Goal: Navigation & Orientation: Find specific page/section

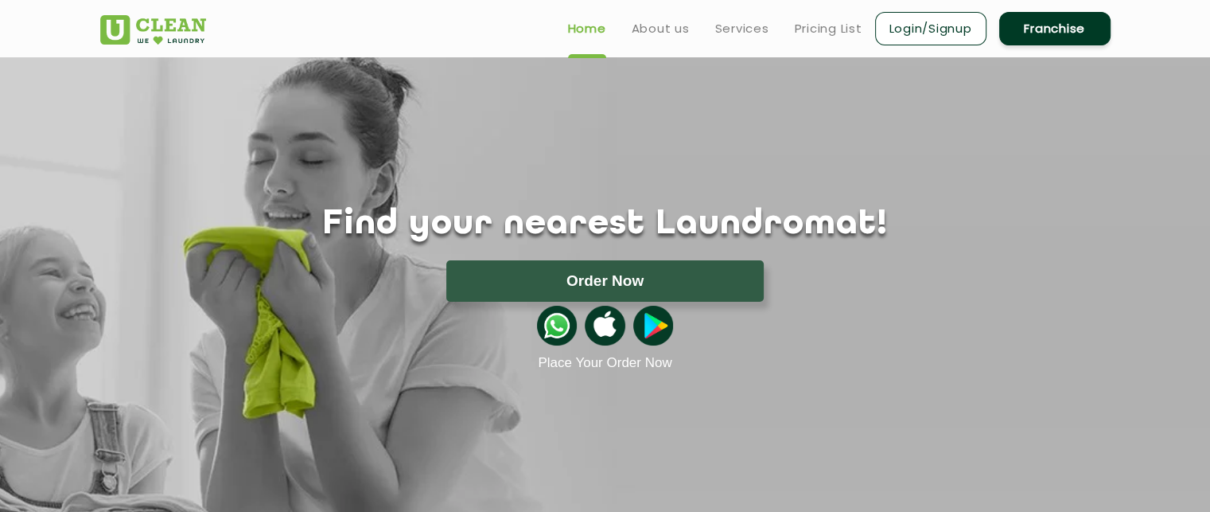
click at [929, 503] on section "Find your nearest Laundromat! Please select the location Order Now Place Your O…" at bounding box center [605, 335] width 1210 height 557
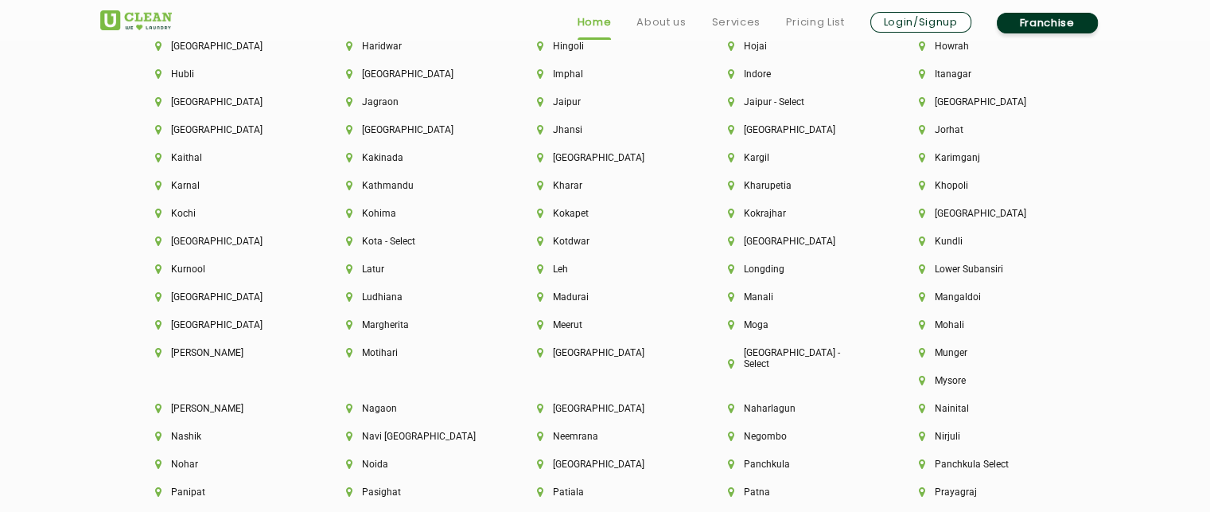
scroll to position [4155, 0]
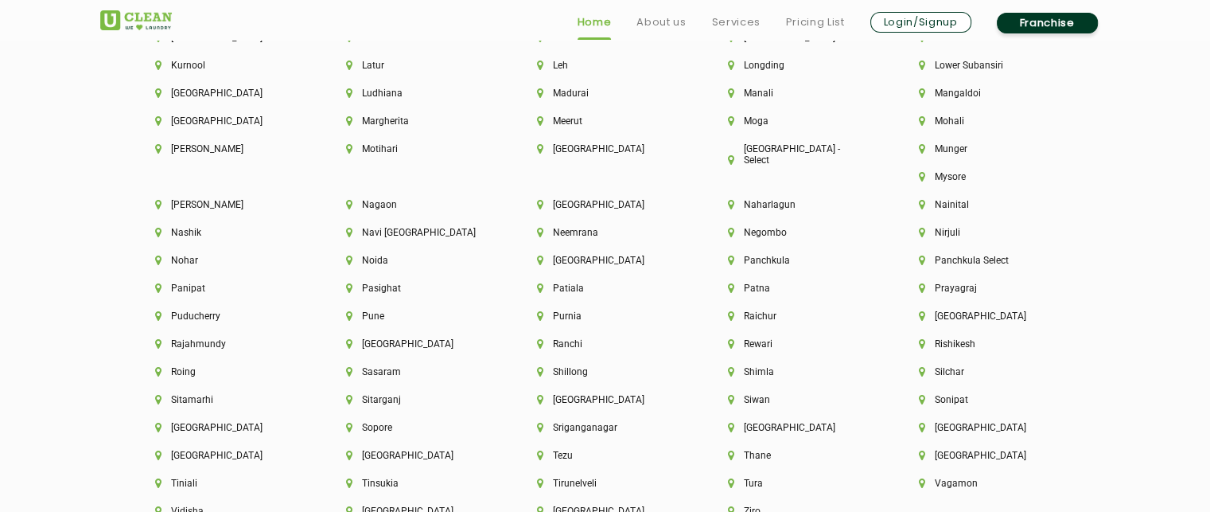
click at [319, 394] on div "Sitamarhi" at bounding box center [223, 408] width 191 height 28
click at [483, 227] on li "Navi [GEOGRAPHIC_DATA]" at bounding box center [414, 232] width 137 height 11
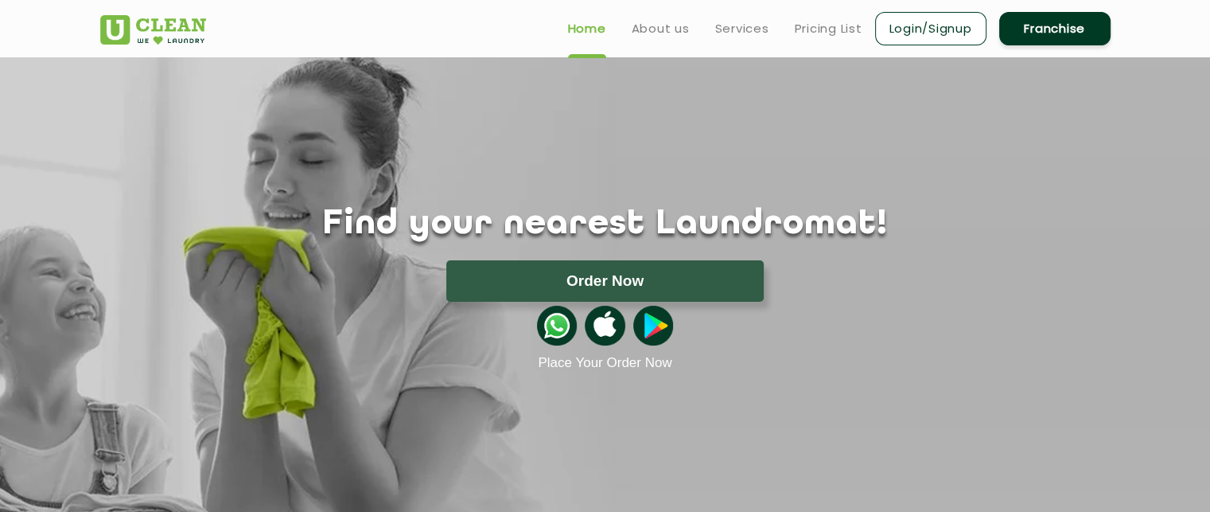
scroll to position [2807, 0]
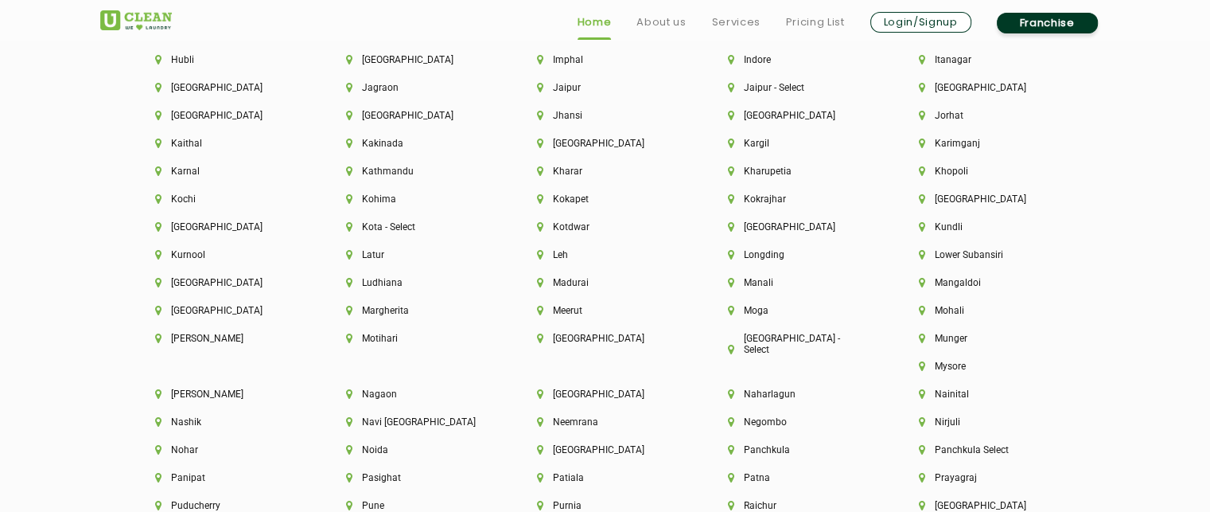
scroll to position [4220, 0]
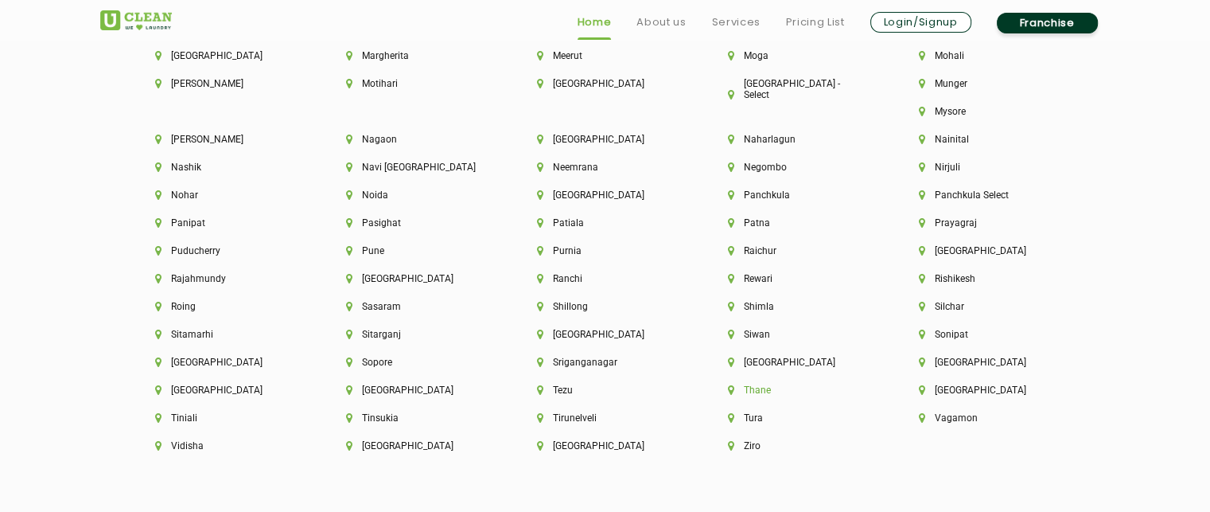
click at [865, 384] on li "Thane" at bounding box center [796, 389] width 137 height 11
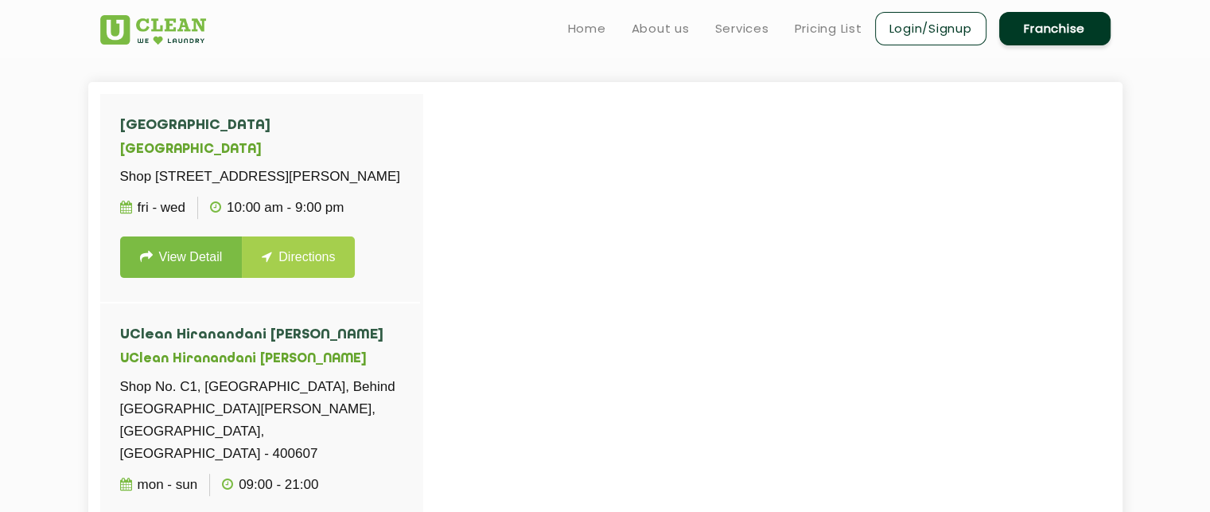
scroll to position [417, 0]
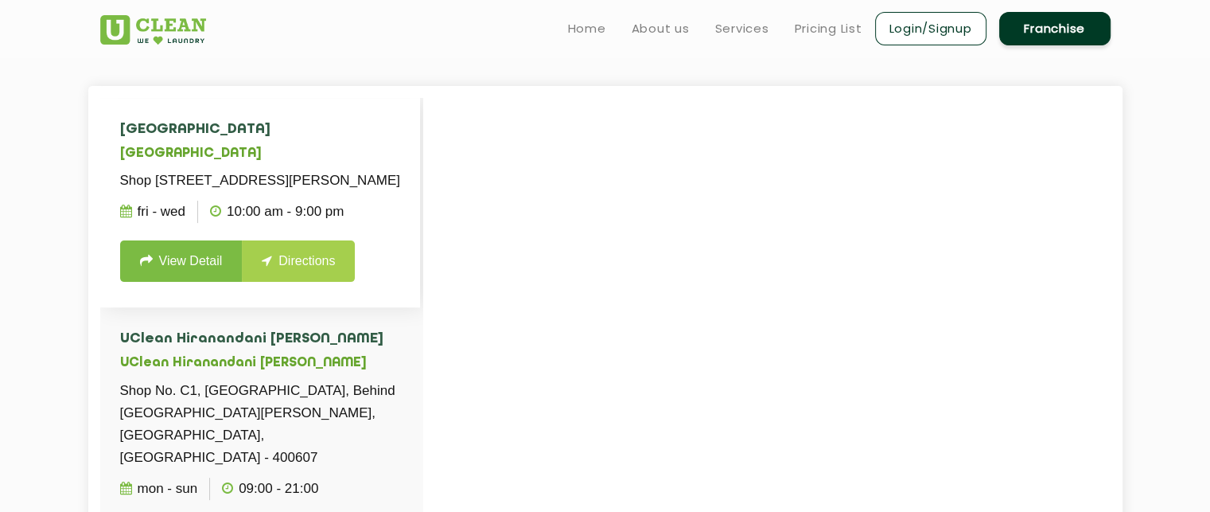
drag, startPoint x: 420, startPoint y: 202, endPoint x: 420, endPoint y: 295, distance: 93.1
click at [420, 295] on li "UClean [STREET_ADDRESS][PERSON_NAME] Fri - Wed 10:00 AM - 9:00 PM View Detail D…" at bounding box center [260, 202] width 320 height 209
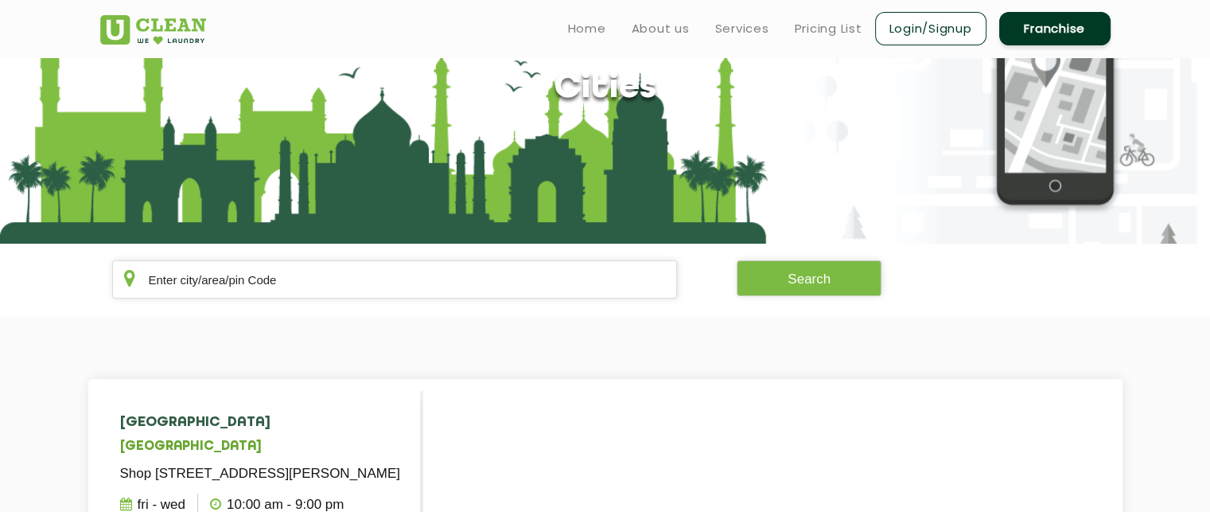
scroll to position [124, 0]
click at [317, 279] on input "text" at bounding box center [395, 279] width 566 height 38
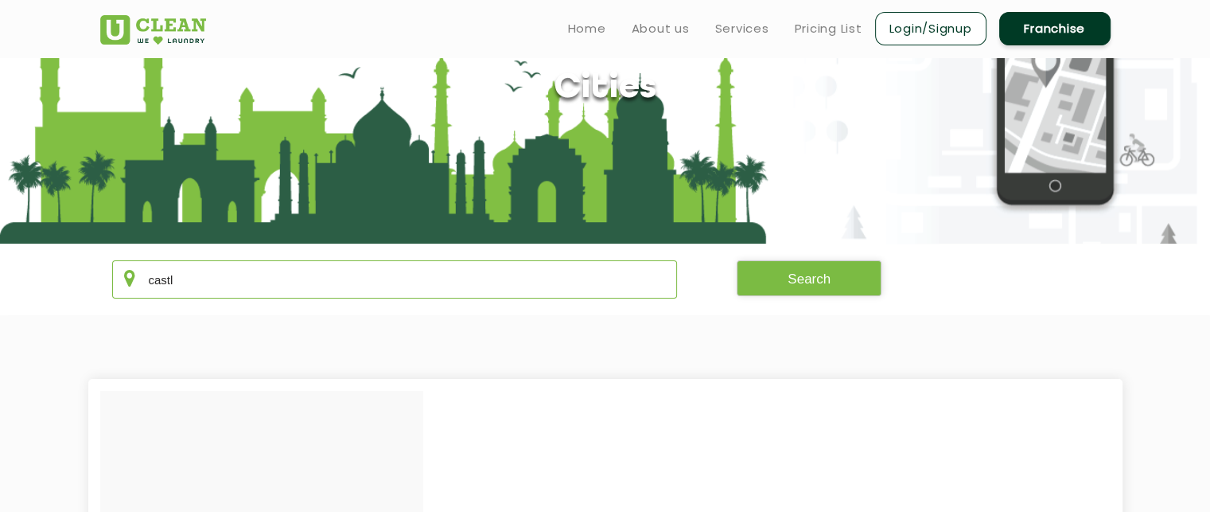
type input "castle"
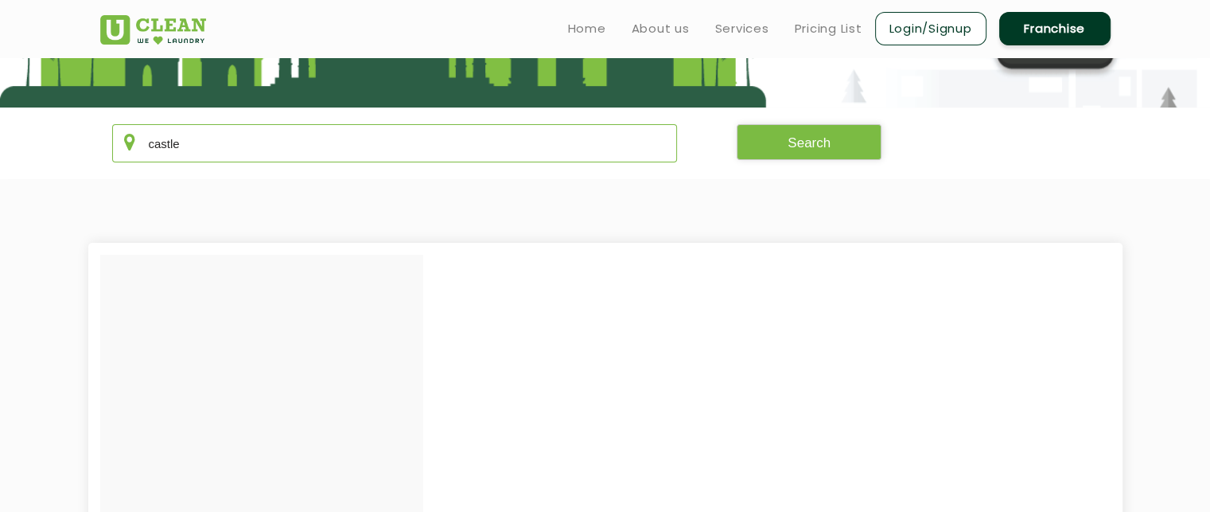
scroll to position [259, 0]
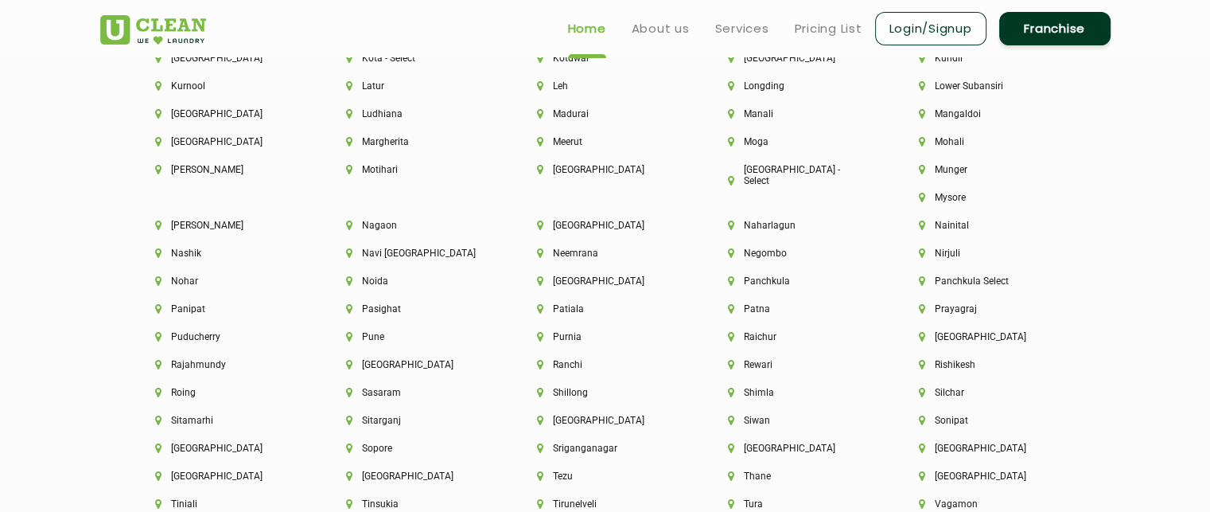
scroll to position [4118, 0]
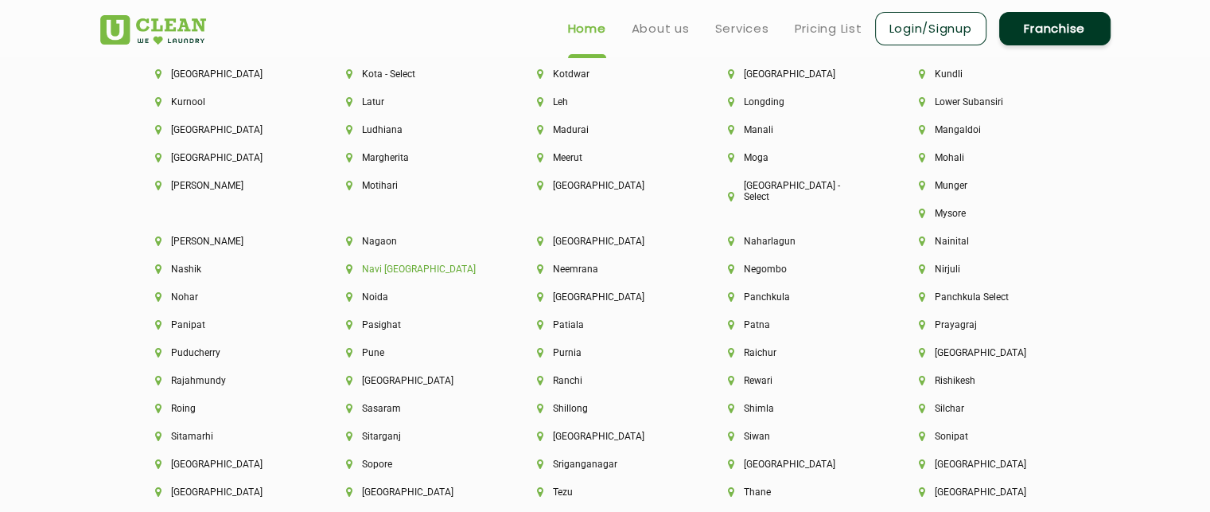
click at [483, 263] on li "Navi [GEOGRAPHIC_DATA]" at bounding box center [414, 268] width 137 height 11
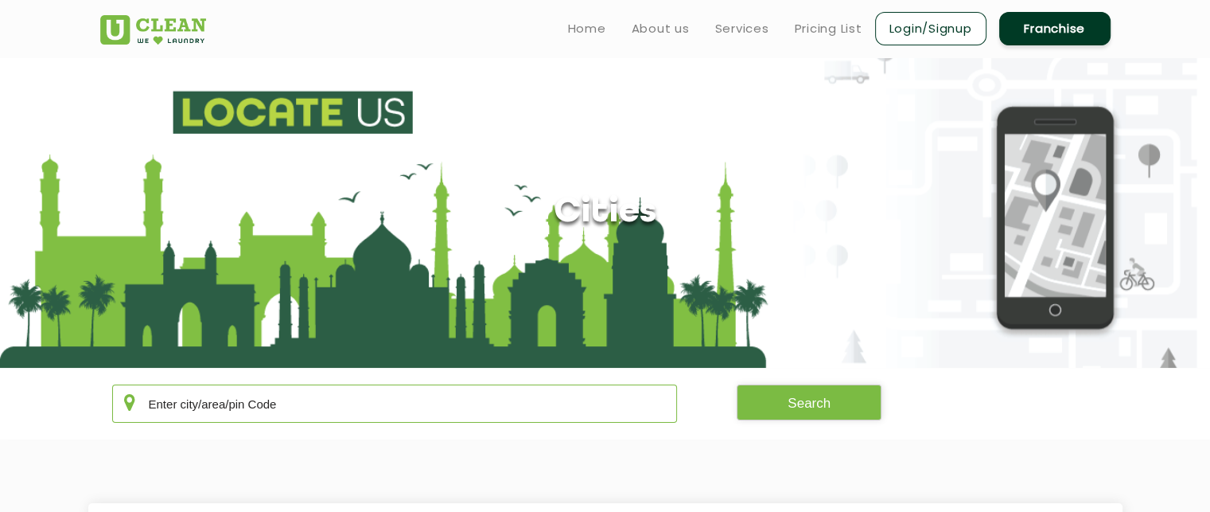
click at [357, 398] on input "text" at bounding box center [395, 403] width 566 height 38
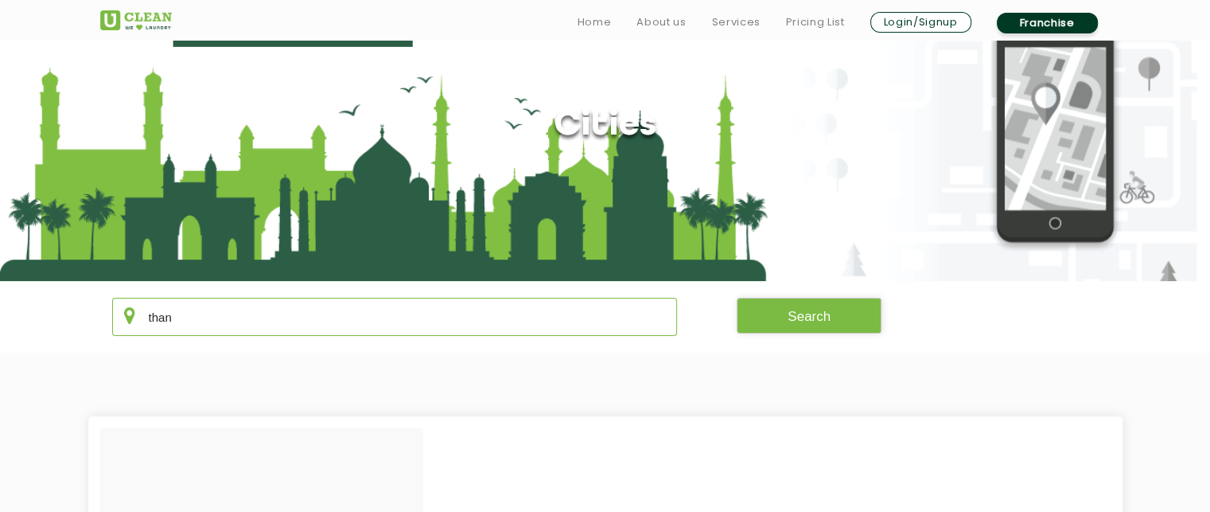
scroll to position [277, 0]
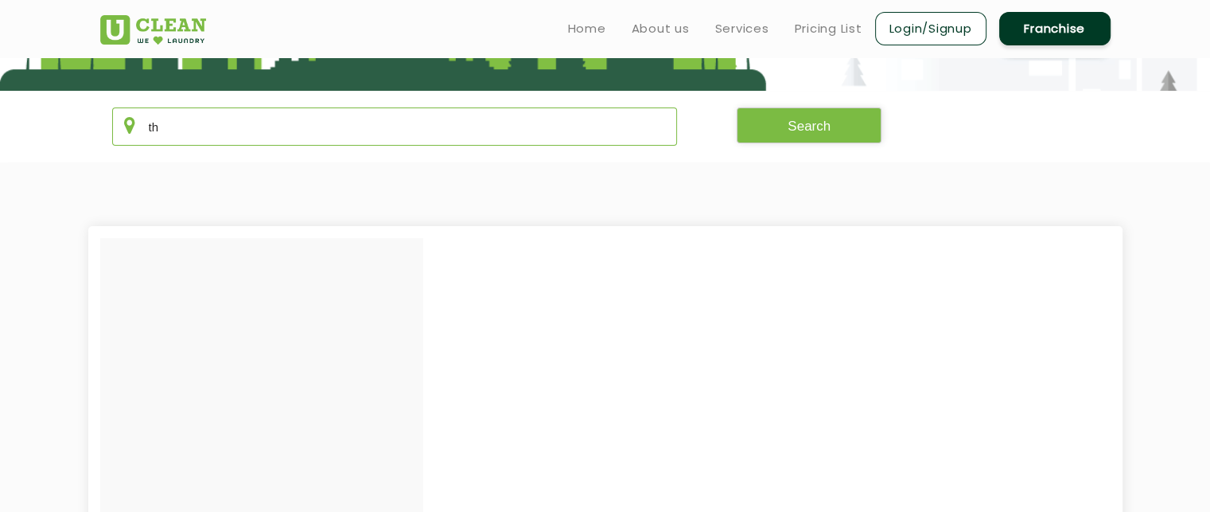
type input "t"
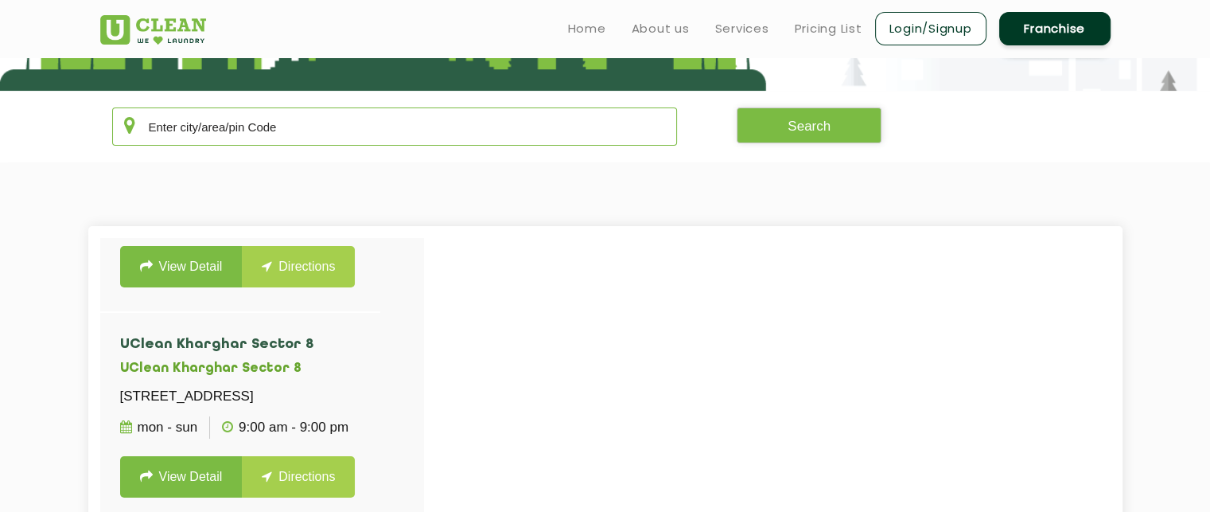
scroll to position [0, 0]
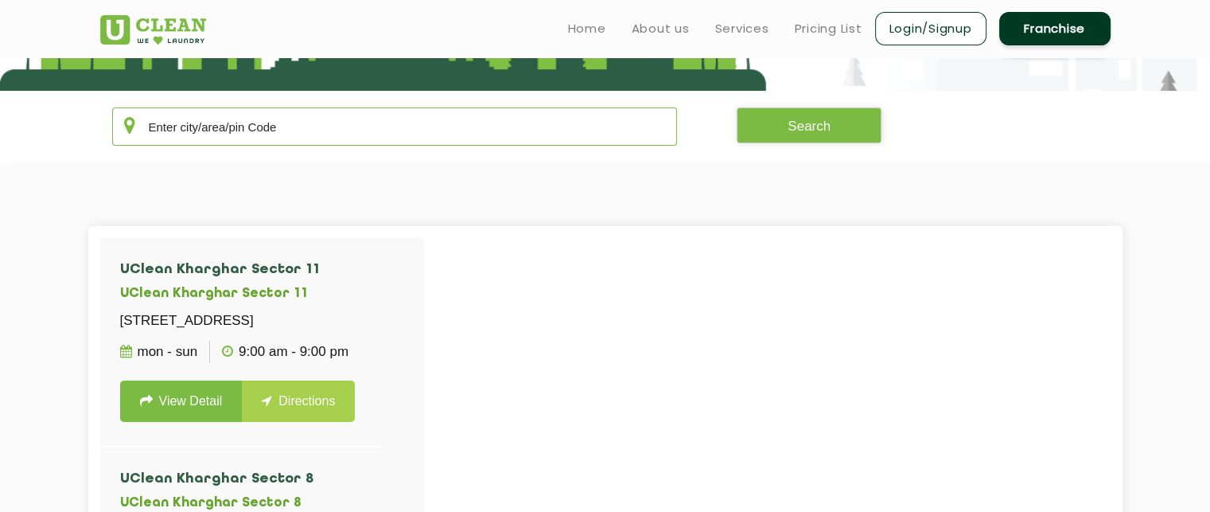
click at [302, 119] on input "text" at bounding box center [395, 126] width 566 height 38
type input "t"
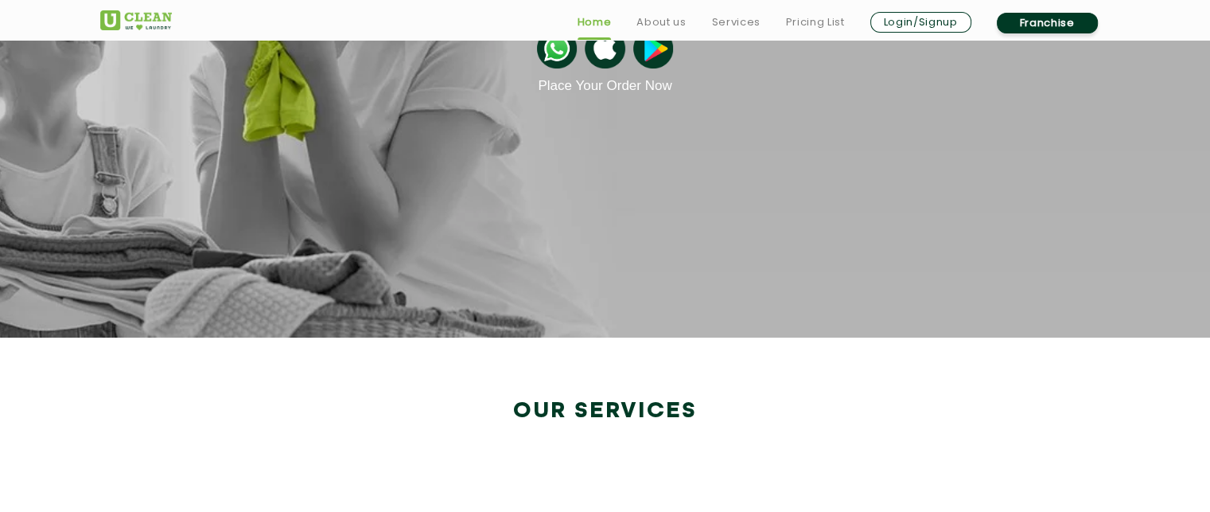
scroll to position [2807, 0]
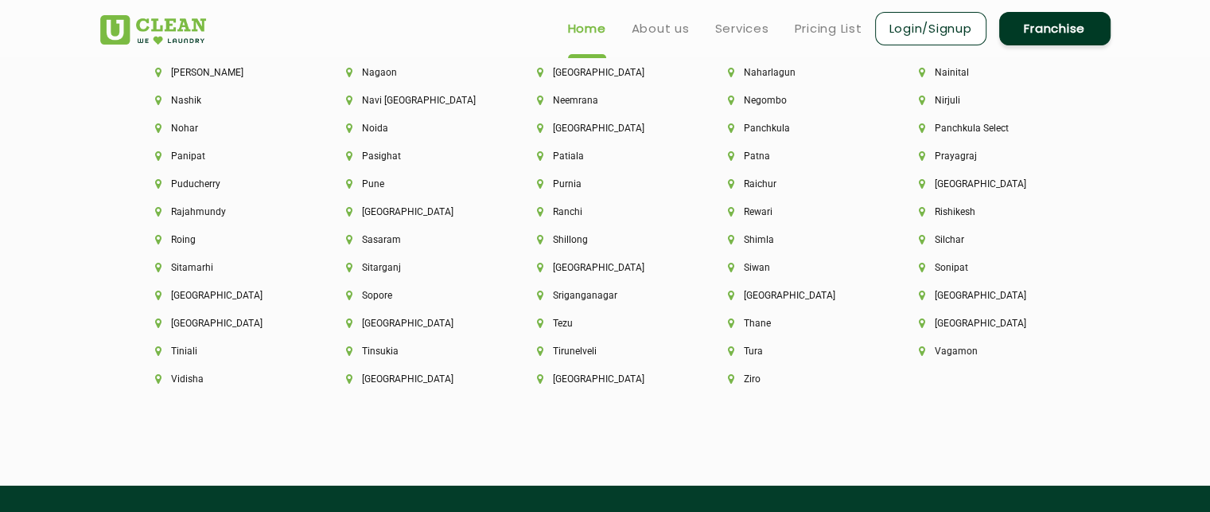
scroll to position [4282, 0]
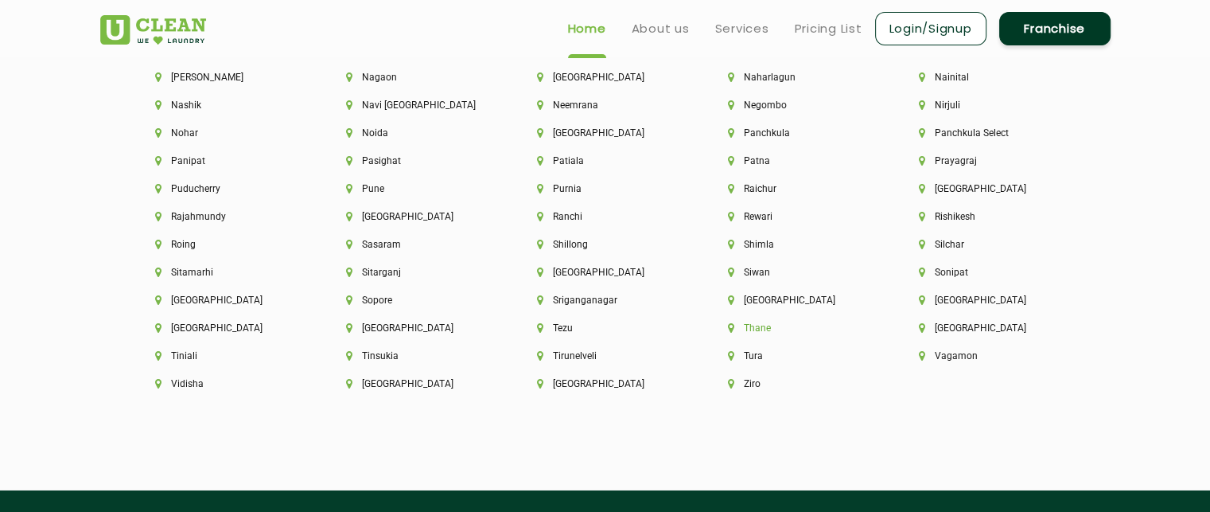
click at [865, 322] on li "Thane" at bounding box center [796, 327] width 137 height 11
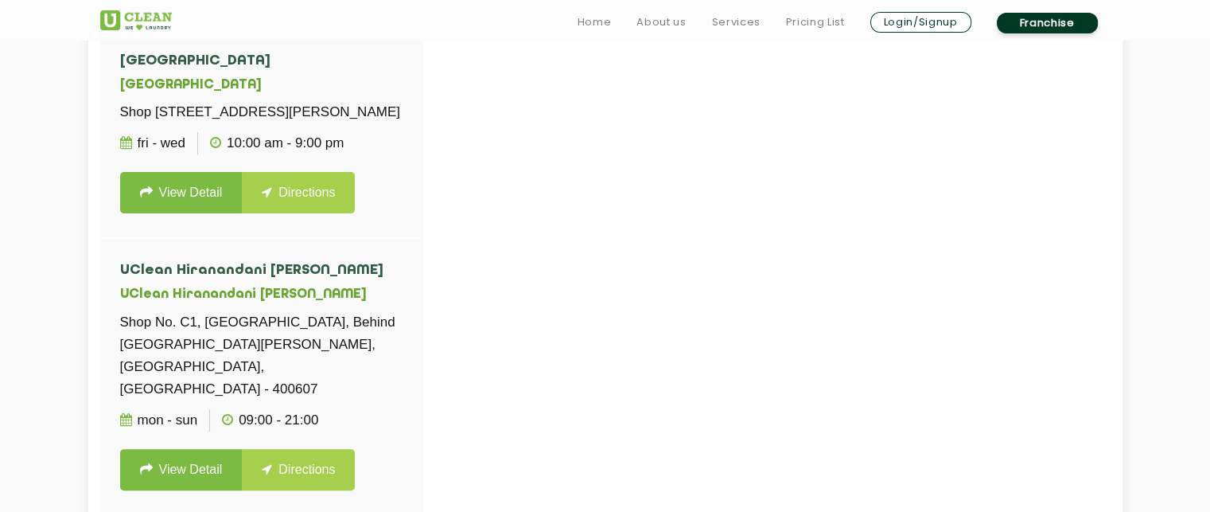
scroll to position [486, 0]
